Goal: Book appointment/travel/reservation

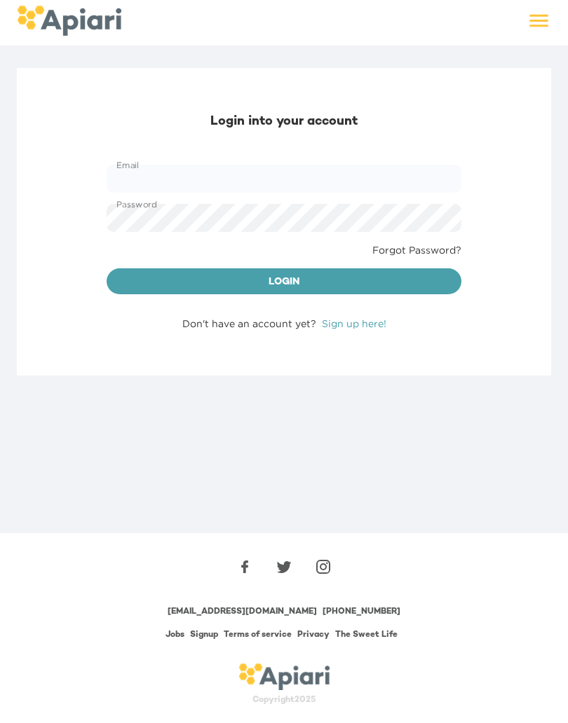
click at [351, 147] on div "Login into your account Email Email Password Password Forgot Password? Login Do…" at bounding box center [284, 222] width 534 height 308
click at [266, 177] on input "Email" at bounding box center [284, 179] width 355 height 28
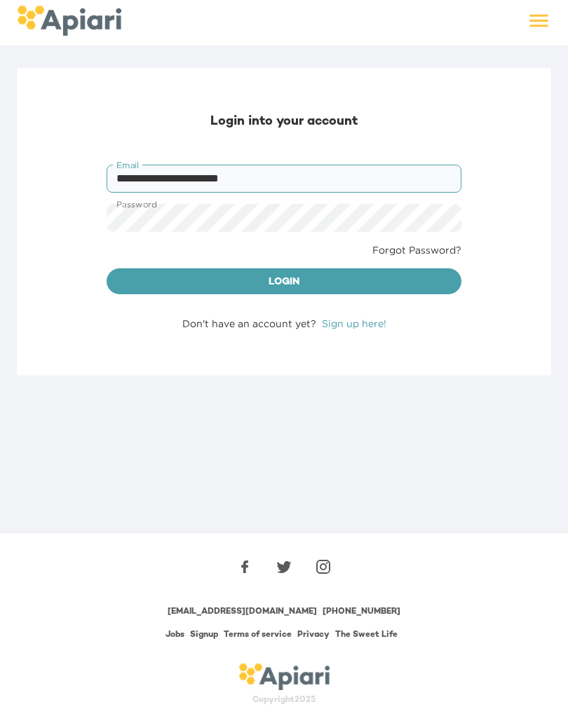
type input "**********"
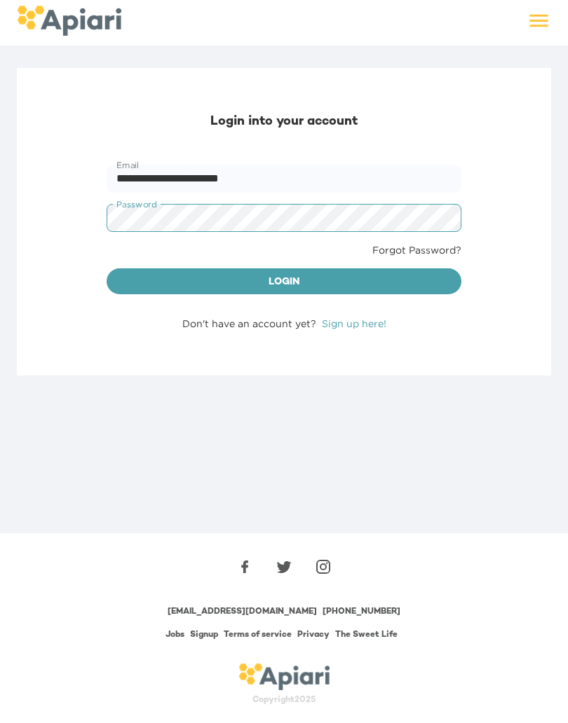
click at [353, 291] on button "Login" at bounding box center [284, 281] width 355 height 27
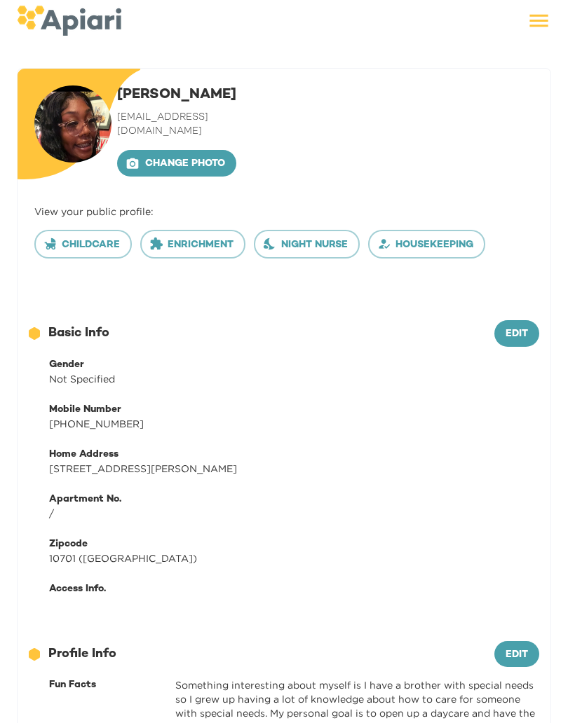
click at [544, 10] on icon at bounding box center [538, 20] width 25 height 25
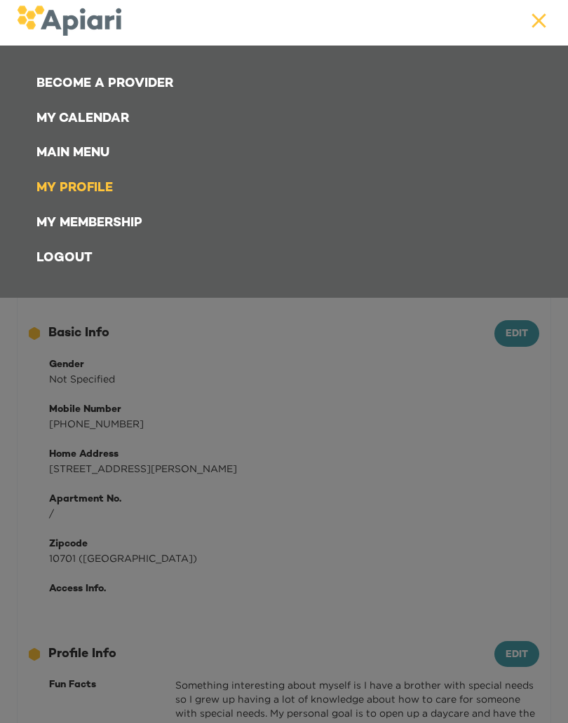
click at [296, 468] on div at bounding box center [284, 361] width 568 height 723
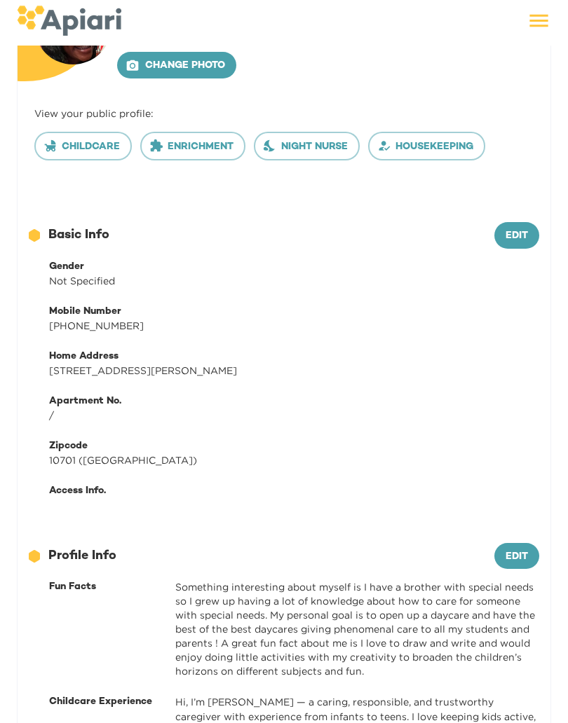
scroll to position [110, 0]
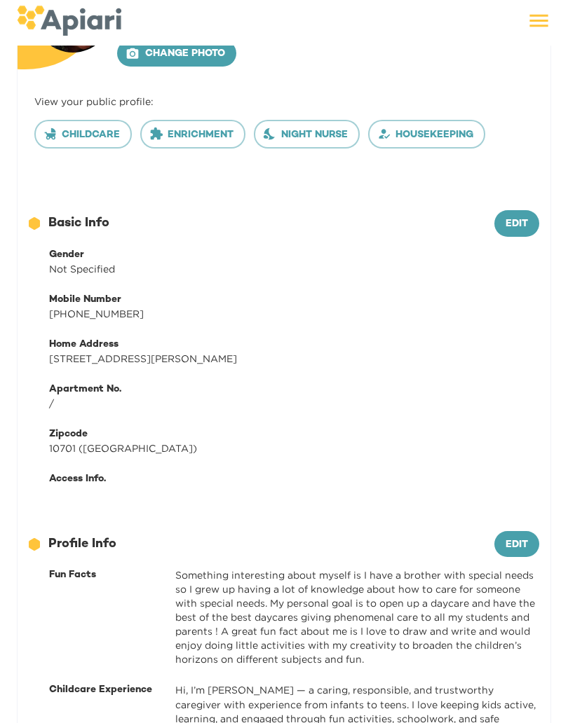
click at [534, 210] on button "Edit" at bounding box center [516, 223] width 45 height 27
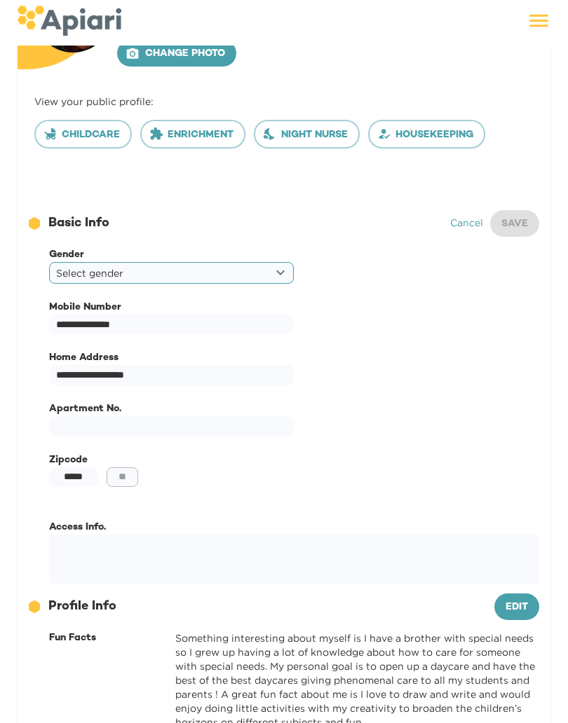
click at [278, 251] on body "**********" at bounding box center [284, 251] width 568 height 723
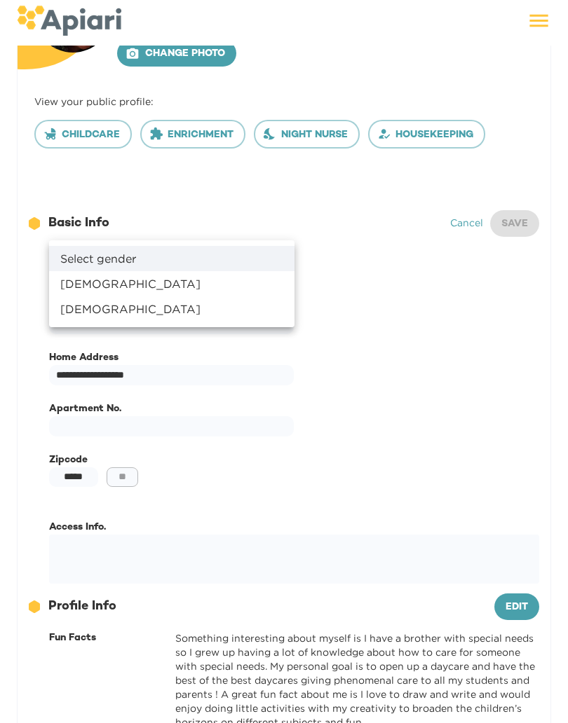
click at [243, 278] on li "Female" at bounding box center [171, 283] width 245 height 25
type input "******"
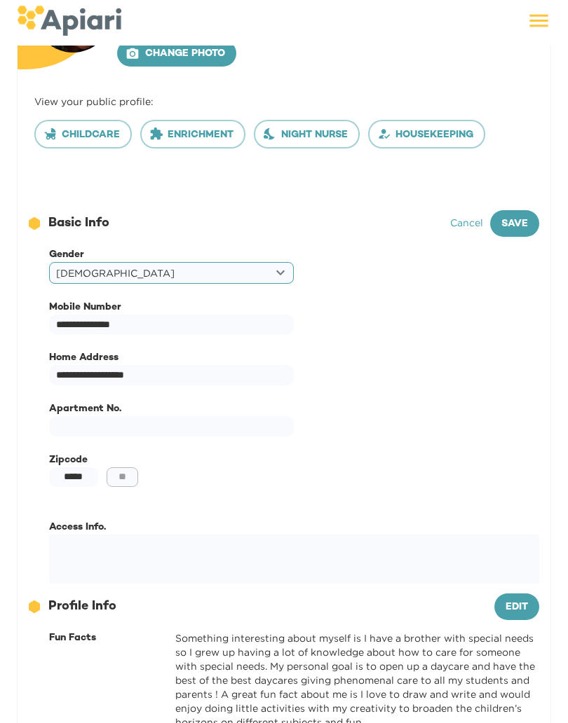
click at [525, 216] on span "Save" at bounding box center [514, 225] width 27 height 18
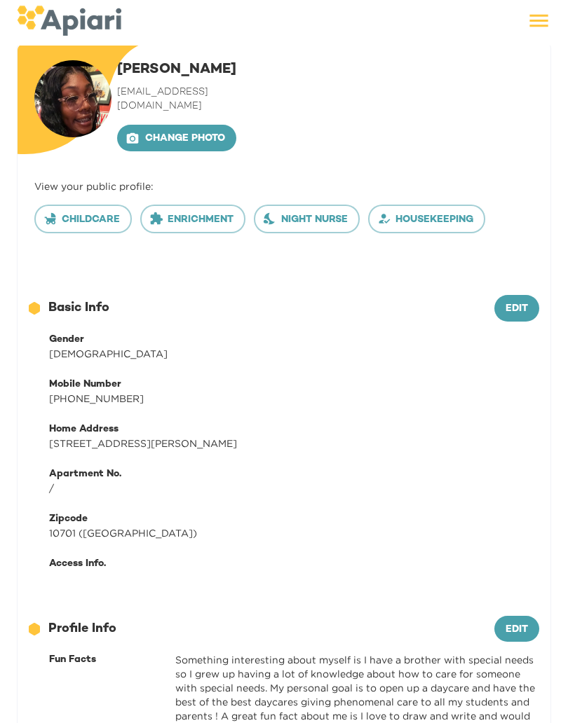
scroll to position [0, 0]
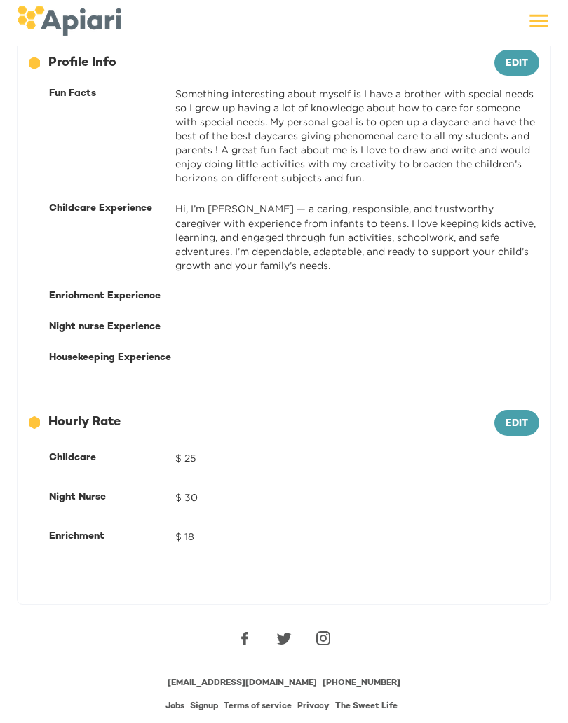
scroll to position [592, 0]
click at [520, 416] on span "Edit" at bounding box center [516, 425] width 22 height 18
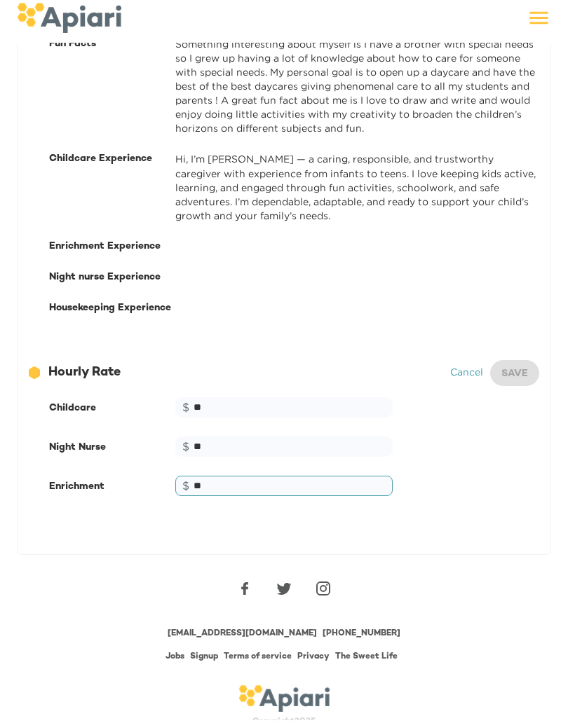
scroll to position [610, 0]
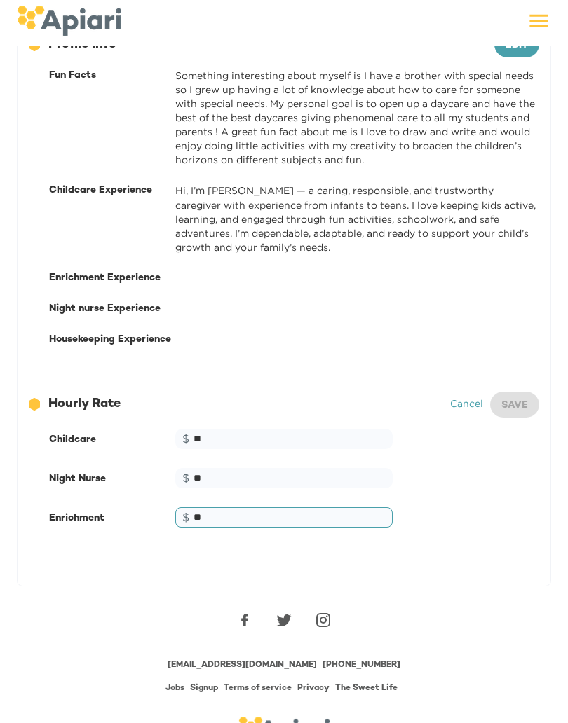
click at [446, 271] on div at bounding box center [357, 278] width 364 height 14
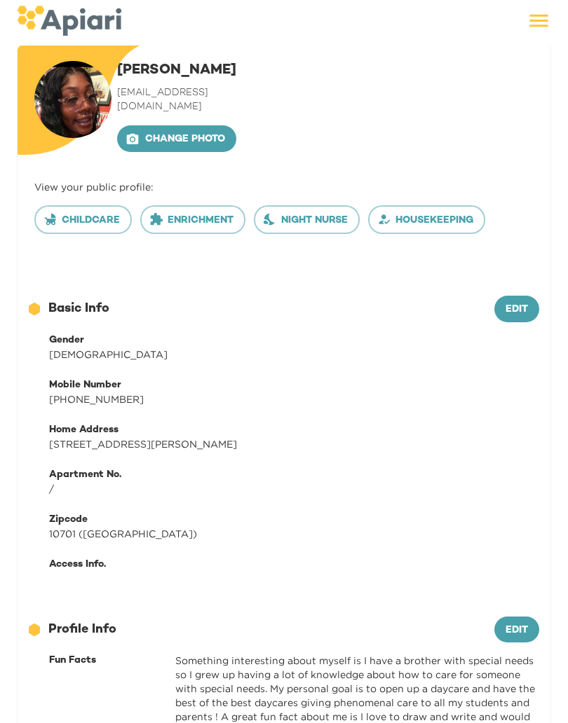
scroll to position [23, 0]
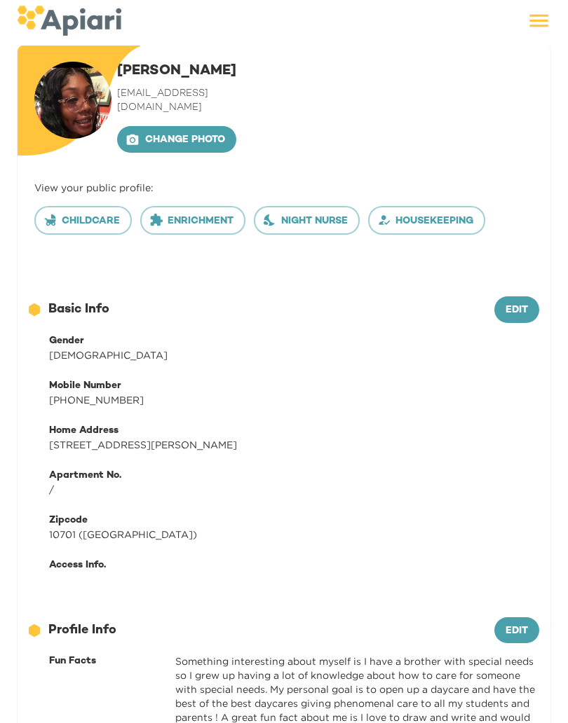
click at [340, 214] on span "Night nurse" at bounding box center [307, 223] width 82 height 18
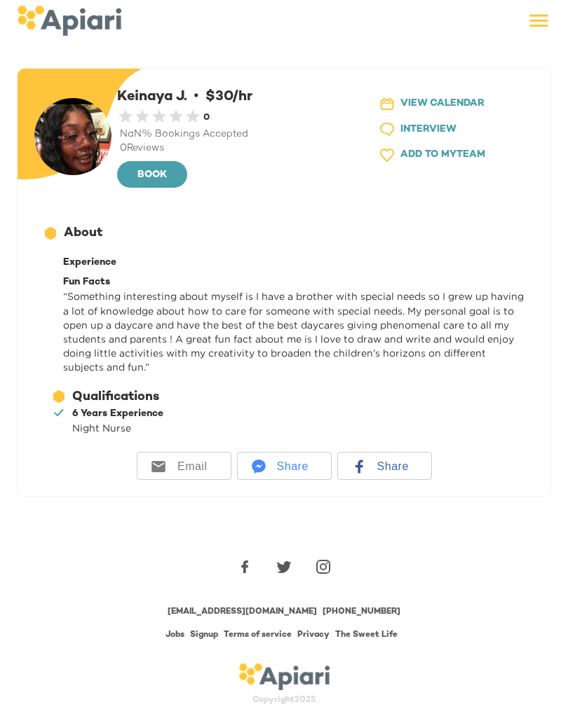
click at [153, 176] on span "BOOK" at bounding box center [152, 176] width 48 height 18
click at [151, 177] on span "BOOK" at bounding box center [152, 176] width 48 height 18
click at [151, 172] on span "BOOK" at bounding box center [152, 176] width 48 height 18
click at [166, 176] on span "BOOK" at bounding box center [152, 176] width 48 height 18
click at [417, 130] on span "INTERVIEW" at bounding box center [428, 130] width 56 height 18
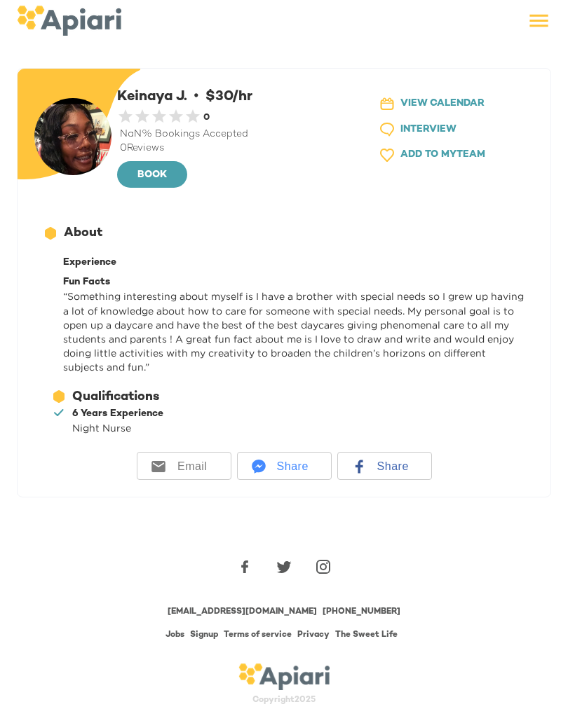
click at [433, 132] on span "INTERVIEW" at bounding box center [428, 130] width 56 height 18
click at [430, 135] on span "INTERVIEW" at bounding box center [428, 130] width 56 height 18
click at [430, 134] on span "INTERVIEW" at bounding box center [428, 130] width 56 height 18
click at [437, 132] on span "INTERVIEW" at bounding box center [428, 130] width 56 height 18
click at [435, 133] on span "INTERVIEW" at bounding box center [428, 130] width 56 height 18
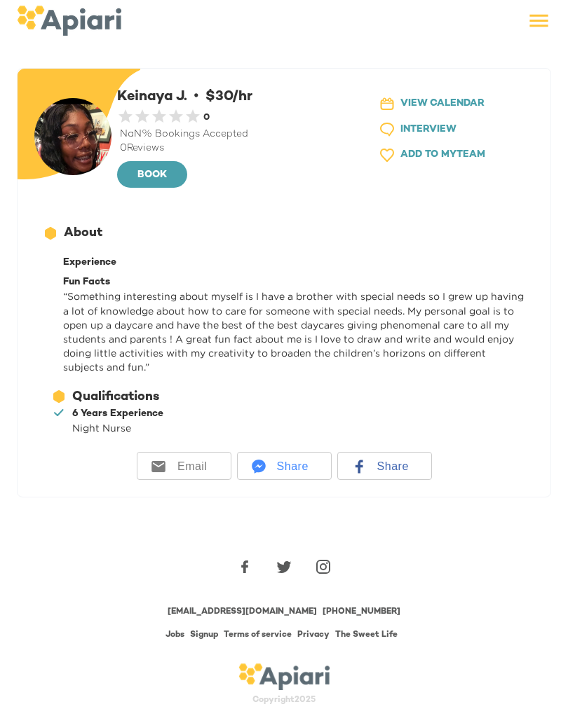
click at [431, 135] on span "INTERVIEW" at bounding box center [428, 130] width 56 height 18
click at [428, 142] on button "AC64D2A4-619E-42D5-B649-190C76ABCDDA Created with sketchtool. ADD TO MY TEAM" at bounding box center [447, 155] width 161 height 26
click at [154, 183] on button "BOOK" at bounding box center [152, 174] width 70 height 27
click at [153, 184] on button "BOOK" at bounding box center [152, 174] width 70 height 27
click at [189, 115] on div "0.5 Stars 1 Star 1.5 Stars 2 Stars 2.5 Stars 3 Stars 3.5 Stars 4 Stars 4.5 Star…" at bounding box center [159, 118] width 84 height 20
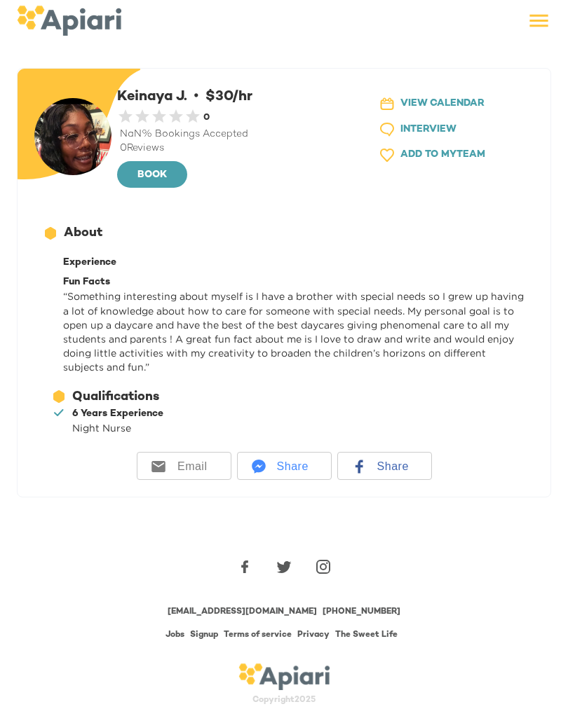
click at [538, 14] on icon at bounding box center [538, 20] width 25 height 25
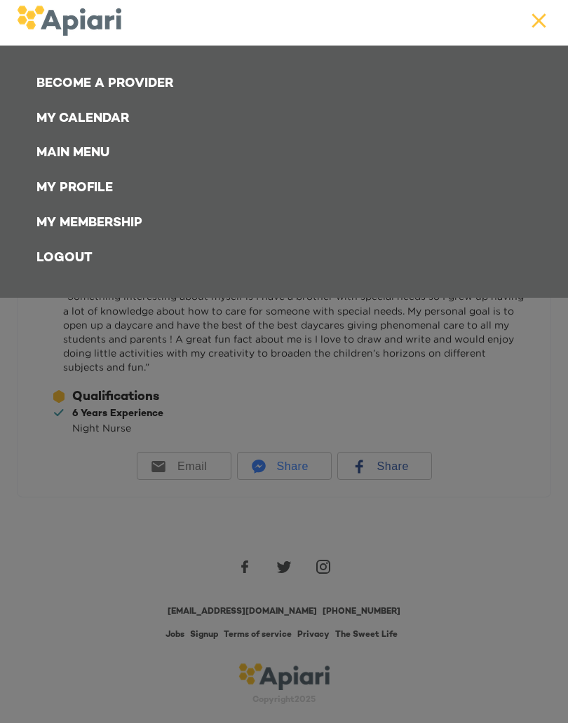
click at [95, 150] on link "Main Menu" at bounding box center [286, 153] width 517 height 35
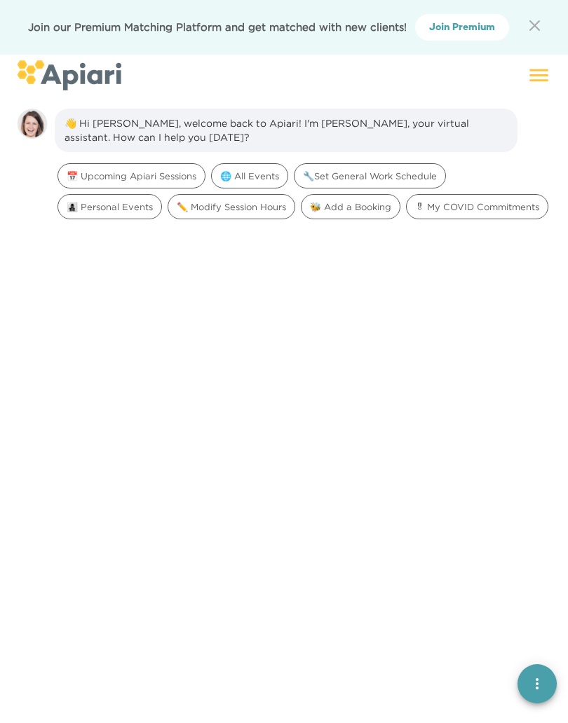
scroll to position [20, 0]
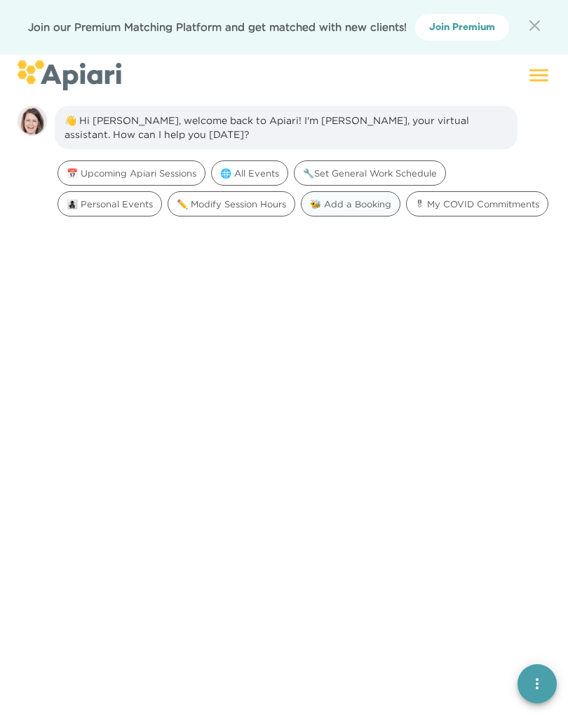
click at [353, 211] on span "🐝 Add a Booking" at bounding box center [350, 204] width 98 height 13
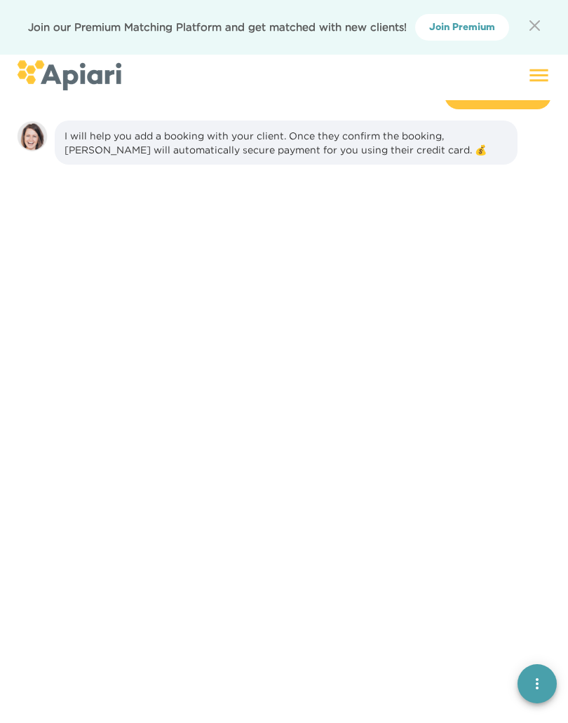
scroll to position [116, 0]
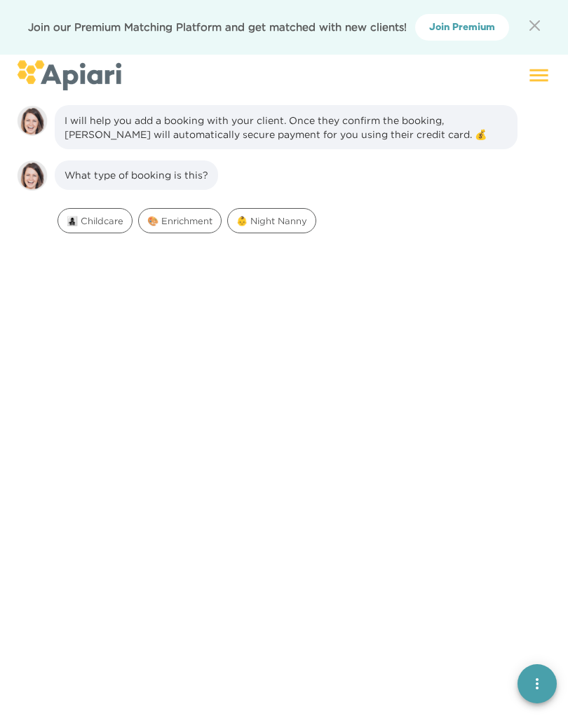
click at [526, 89] on div at bounding box center [336, 77] width 430 height 29
click at [547, 76] on icon at bounding box center [538, 75] width 25 height 25
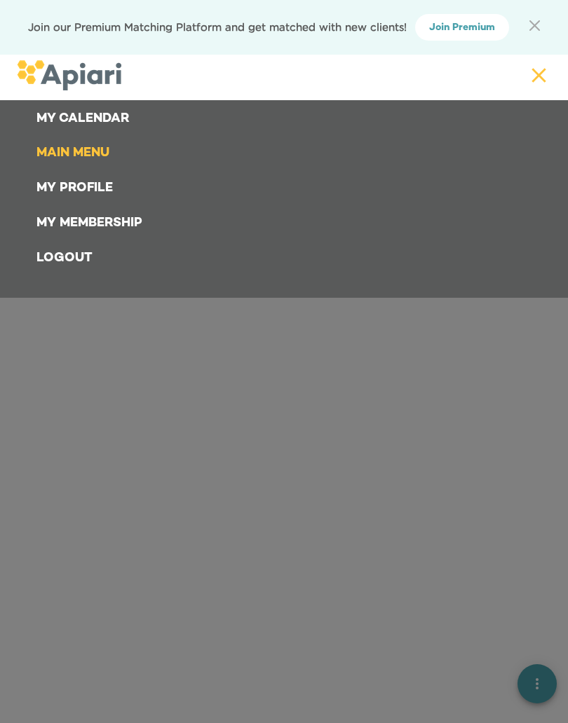
click at [542, 72] on icon at bounding box center [538, 75] width 25 height 25
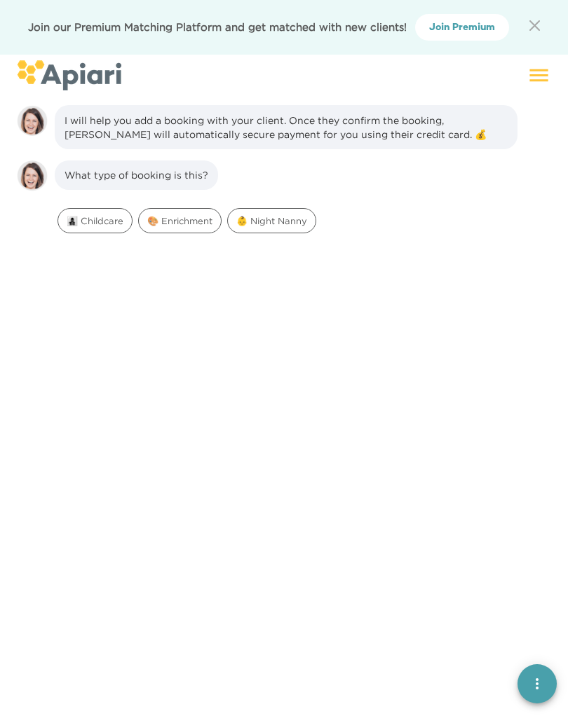
click at [539, 76] on icon at bounding box center [538, 75] width 25 height 25
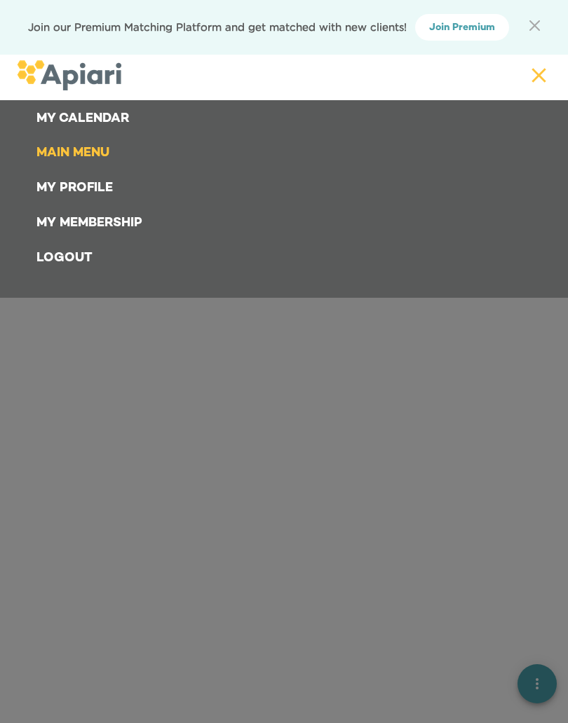
click at [112, 219] on link "My Membership" at bounding box center [286, 223] width 517 height 35
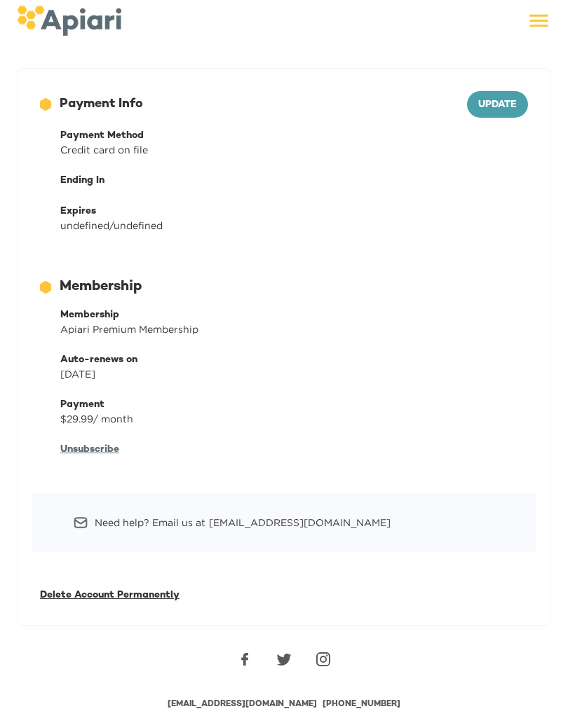
click at [540, 20] on icon at bounding box center [538, 20] width 25 height 25
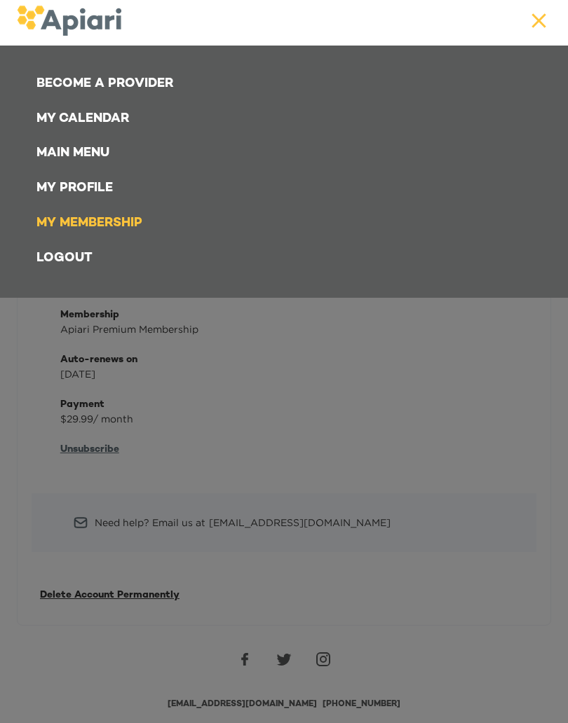
click at [137, 73] on link "Become a Provider" at bounding box center [286, 84] width 517 height 35
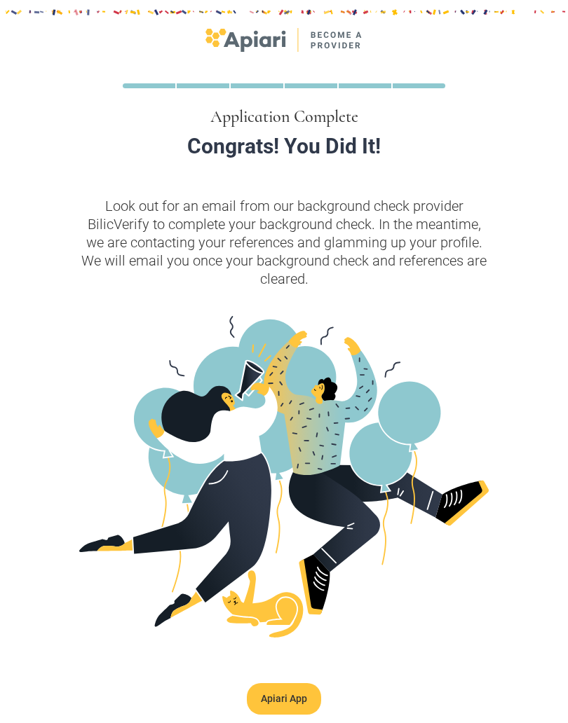
click at [297, 686] on link "Apiari App" at bounding box center [284, 699] width 74 height 32
